Goal: Navigation & Orientation: Find specific page/section

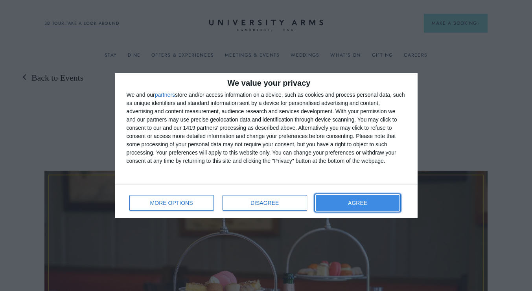
click at [373, 204] on button "AGREE" at bounding box center [358, 203] width 84 height 16
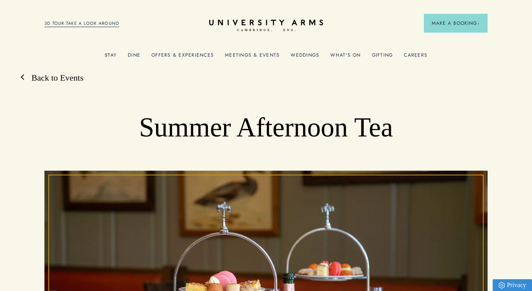
click at [59, 80] on link "Back to Events" at bounding box center [54, 78] width 60 height 12
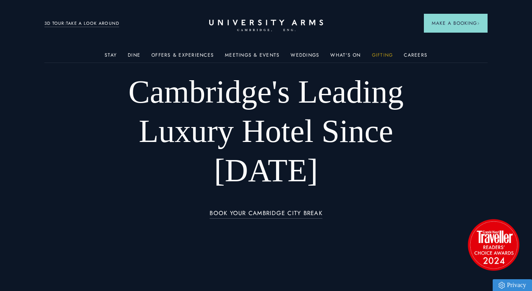
click at [380, 55] on link "Gifting" at bounding box center [382, 57] width 21 height 10
